Goal: Task Accomplishment & Management: Complete application form

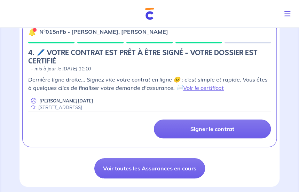
scroll to position [174, 0]
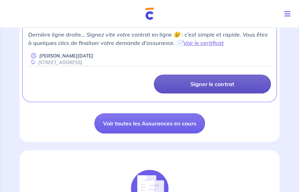
click at [201, 76] on link "Signer le contrat" at bounding box center [212, 84] width 117 height 19
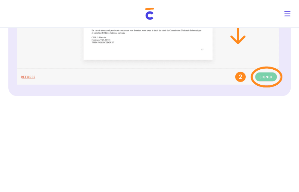
scroll to position [392, 0]
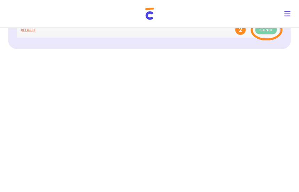
click at [291, 89] on div "3 Informations bail Informations propriétaire Paiement signature Signature de v…" at bounding box center [149, 34] width 299 height 802
click at [293, 99] on div "3 Informations bail Informations propriétaire Paiement signature Signature de v…" at bounding box center [149, 34] width 299 height 802
click at [295, 88] on div "3 Informations bail Informations propriétaire Paiement signature Signature de v…" at bounding box center [149, 34] width 299 height 802
